Goal: Learn about a topic

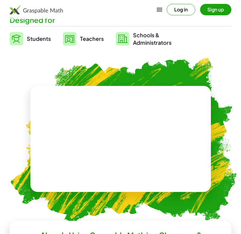
click at [128, 145] on video at bounding box center [121, 138] width 90 height 45
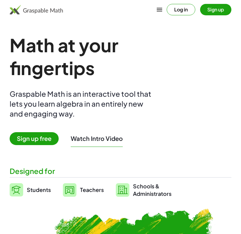
click at [179, 12] on button "Log in" at bounding box center [181, 9] width 29 height 11
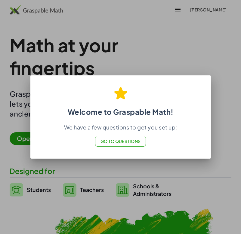
click at [115, 139] on span "Go to Questions" at bounding box center [120, 141] width 41 height 5
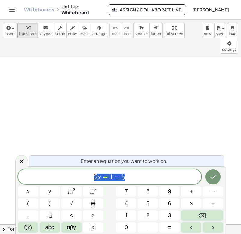
scroll to position [7, 0]
click at [126, 178] on span "2 x + 1 = 5 ​" at bounding box center [110, 177] width 184 height 8
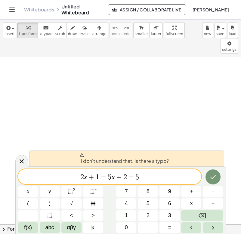
click at [113, 176] on var "x" at bounding box center [112, 177] width 3 height 8
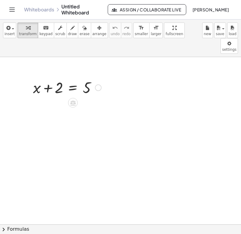
click at [57, 77] on div at bounding box center [67, 87] width 74 height 20
drag, startPoint x: 57, startPoint y: 73, endPoint x: 111, endPoint y: 87, distance: 56.1
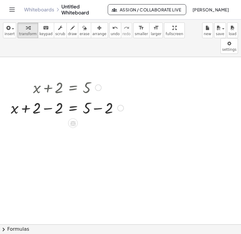
click at [47, 97] on div at bounding box center [67, 107] width 119 height 20
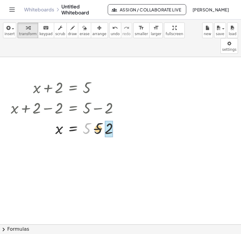
drag, startPoint x: 87, startPoint y: 117, endPoint x: 111, endPoint y: 116, distance: 24.4
drag, startPoint x: 39, startPoint y: 135, endPoint x: 39, endPoint y: 139, distance: 3.3
click at [39, 139] on div at bounding box center [67, 148] width 119 height 20
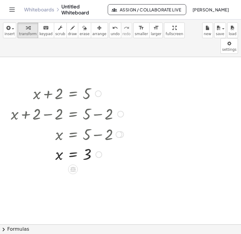
scroll to position [1, 0]
